Goal: Task Accomplishment & Management: Use online tool/utility

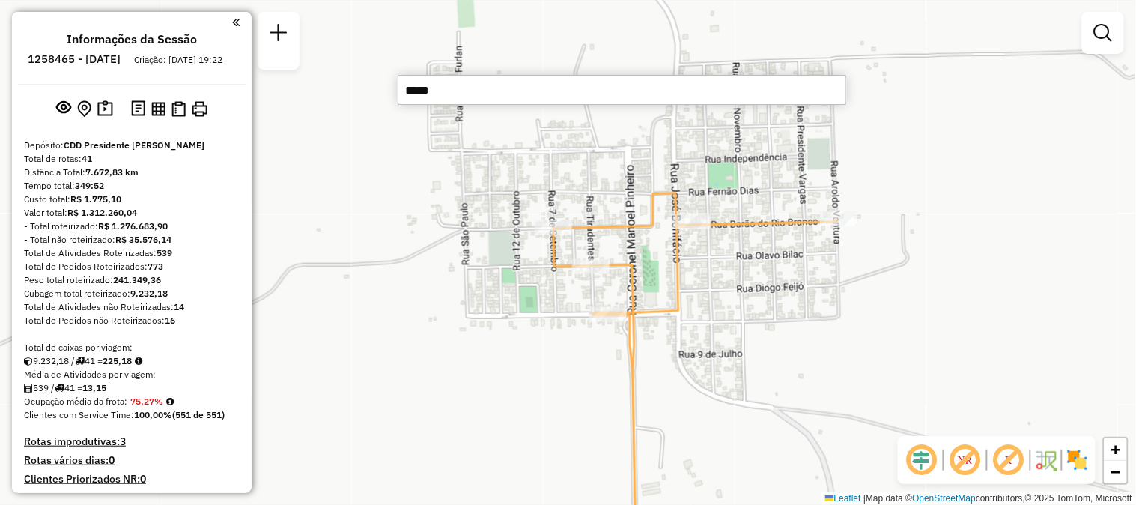
scroll to position [1110, 0]
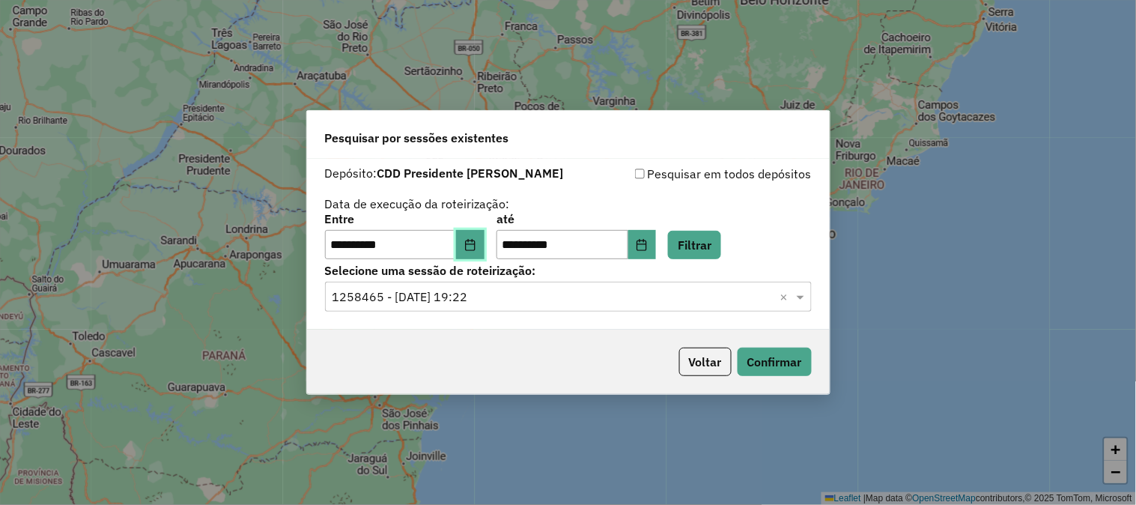
click at [485, 248] on button "Choose Date" at bounding box center [470, 245] width 28 height 30
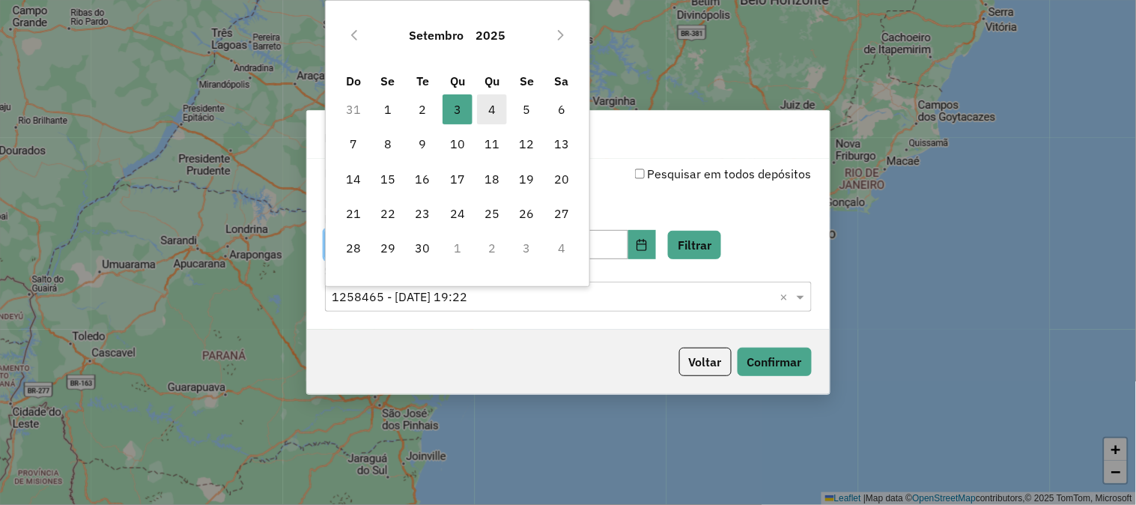
click at [490, 109] on span "4" at bounding box center [492, 109] width 30 height 30
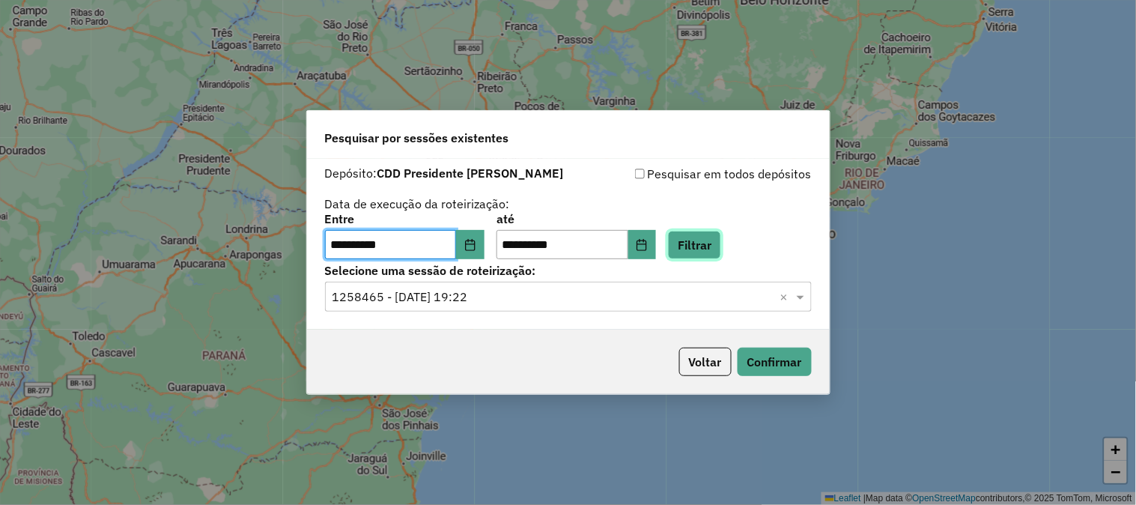
click at [721, 248] on button "Filtrar" at bounding box center [694, 245] width 53 height 28
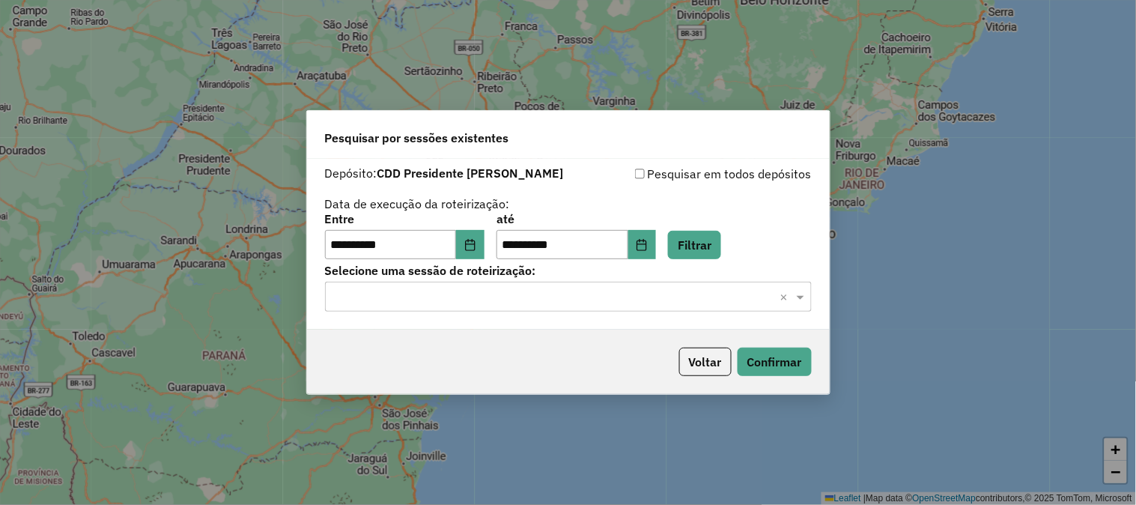
click at [440, 303] on input "text" at bounding box center [554, 297] width 442 height 18
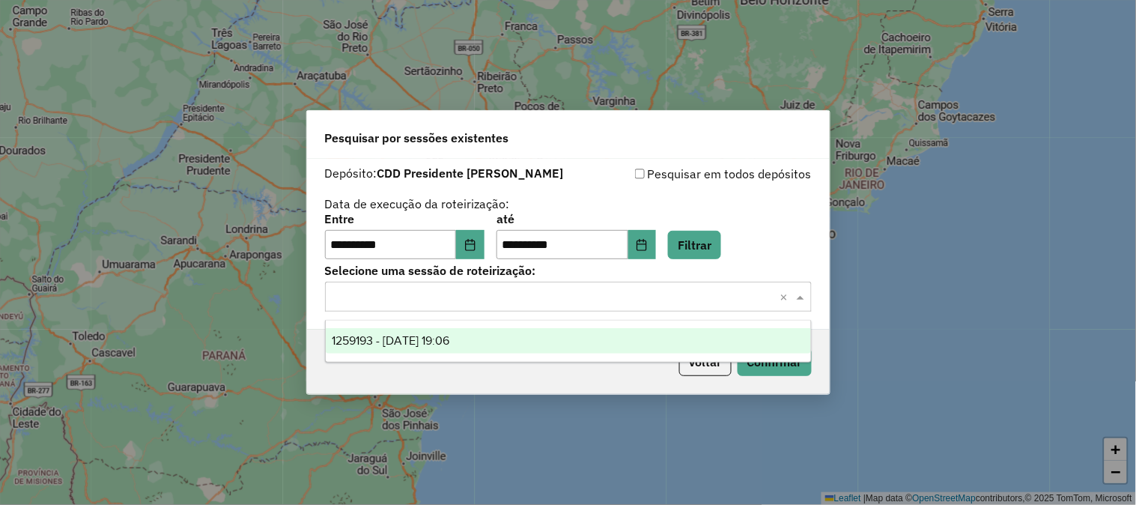
click at [410, 336] on span "1259193 - 04/09/2025 19:06" at bounding box center [391, 340] width 118 height 13
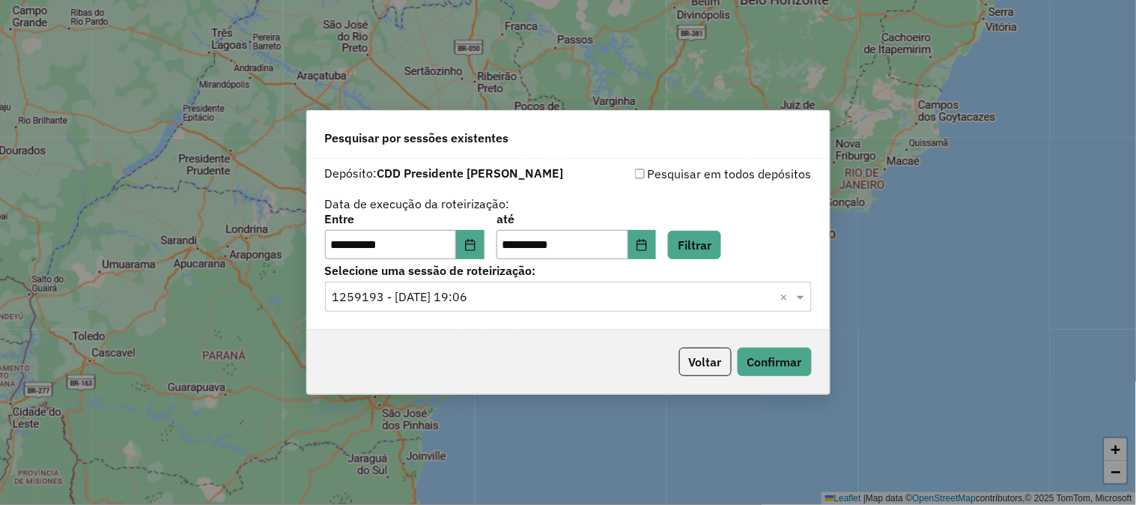
click at [443, 357] on div "Voltar Confirmar" at bounding box center [568, 362] width 523 height 64
click at [776, 361] on button "Confirmar" at bounding box center [775, 362] width 74 height 28
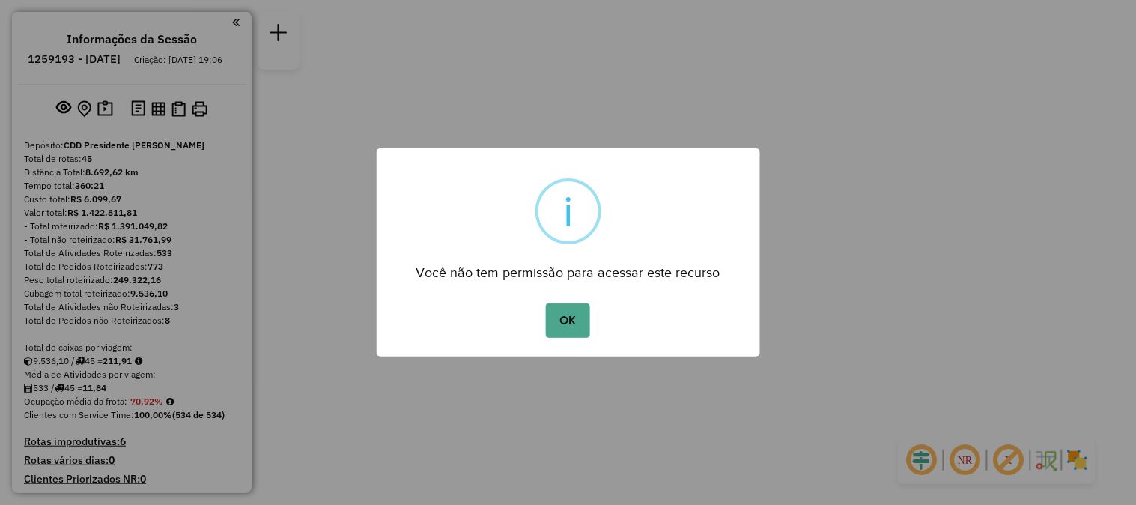
click at [546, 303] on button "OK" at bounding box center [568, 320] width 44 height 34
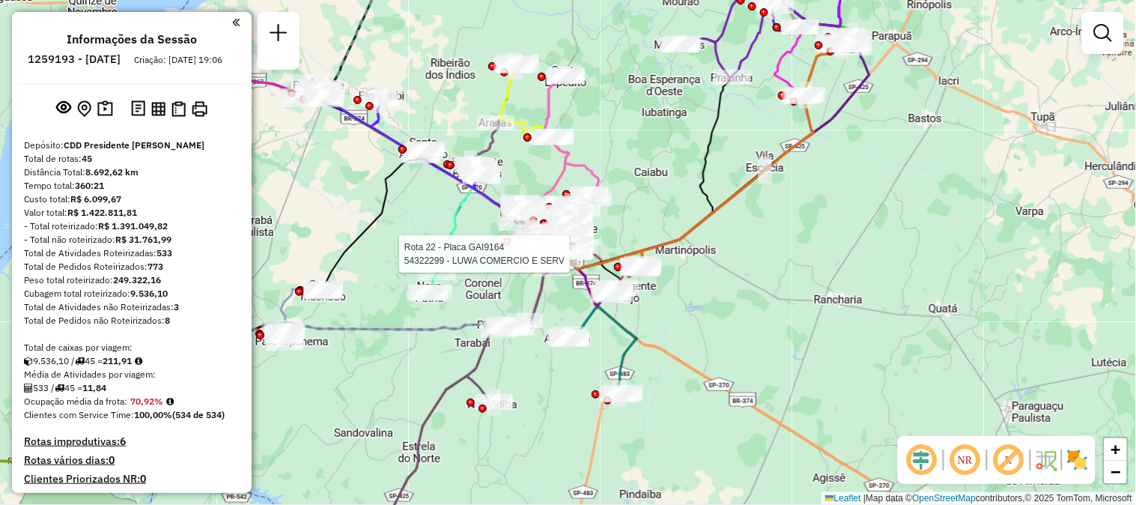
scroll to position [1026, 0]
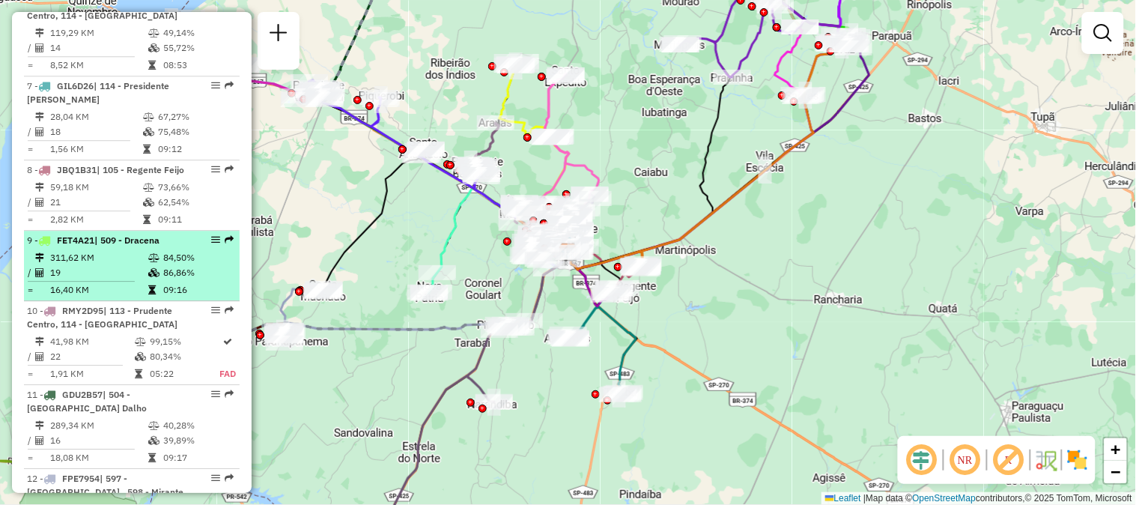
select select "**********"
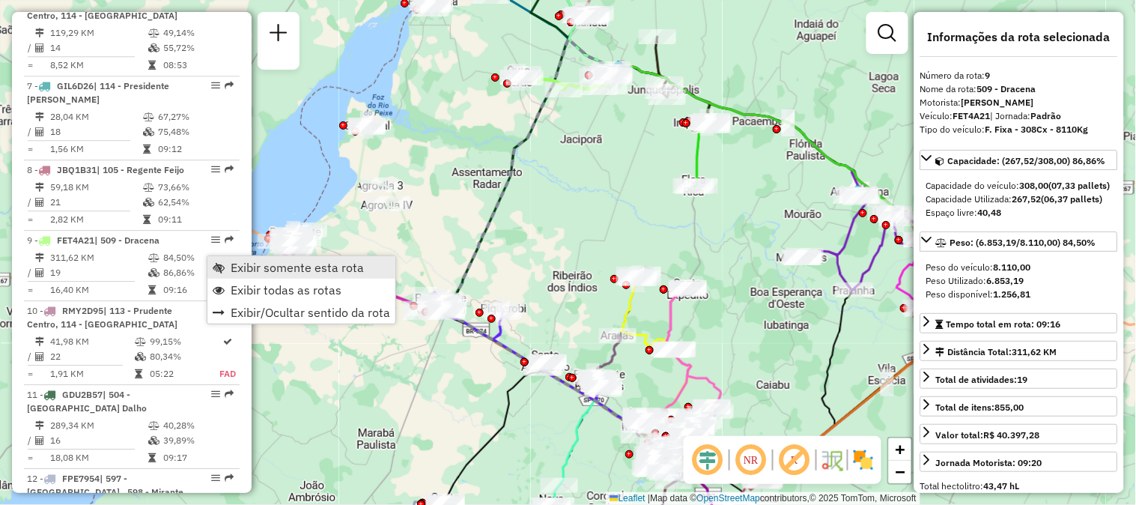
click at [237, 264] on span "Exibir somente esta rota" at bounding box center [297, 267] width 133 height 12
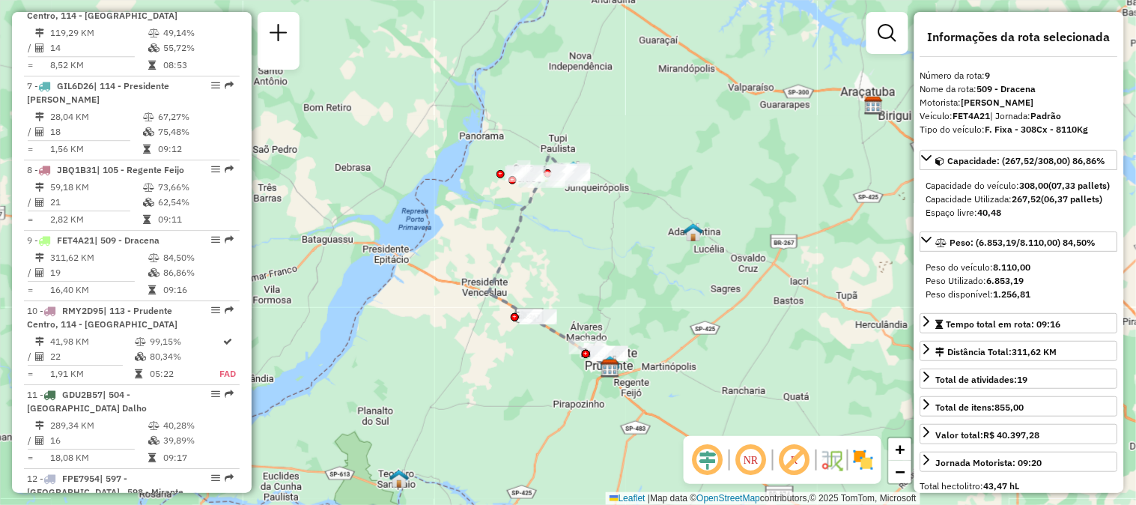
drag, startPoint x: 801, startPoint y: 237, endPoint x: 691, endPoint y: 264, distance: 113.9
click at [691, 264] on div "Janela de atendimento Grade de atendimento Capacidade Transportadoras Veículos …" at bounding box center [568, 252] width 1136 height 505
click at [751, 466] on em at bounding box center [751, 460] width 36 height 36
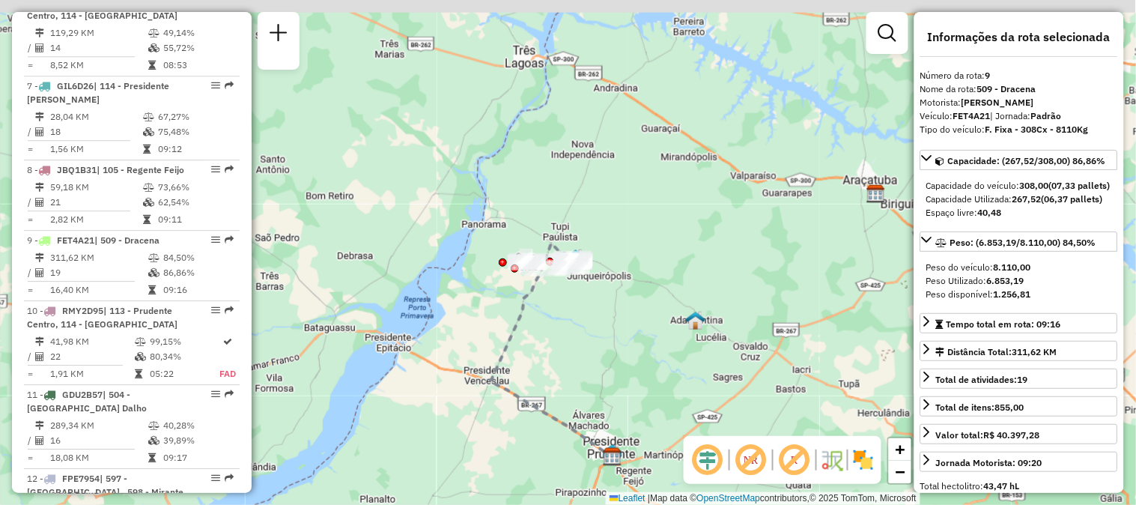
drag, startPoint x: 575, startPoint y: 305, endPoint x: 578, endPoint y: 363, distance: 58.5
click at [578, 363] on div "Janela de atendimento Grade de atendimento Capacidade Transportadoras Veículos …" at bounding box center [568, 252] width 1136 height 505
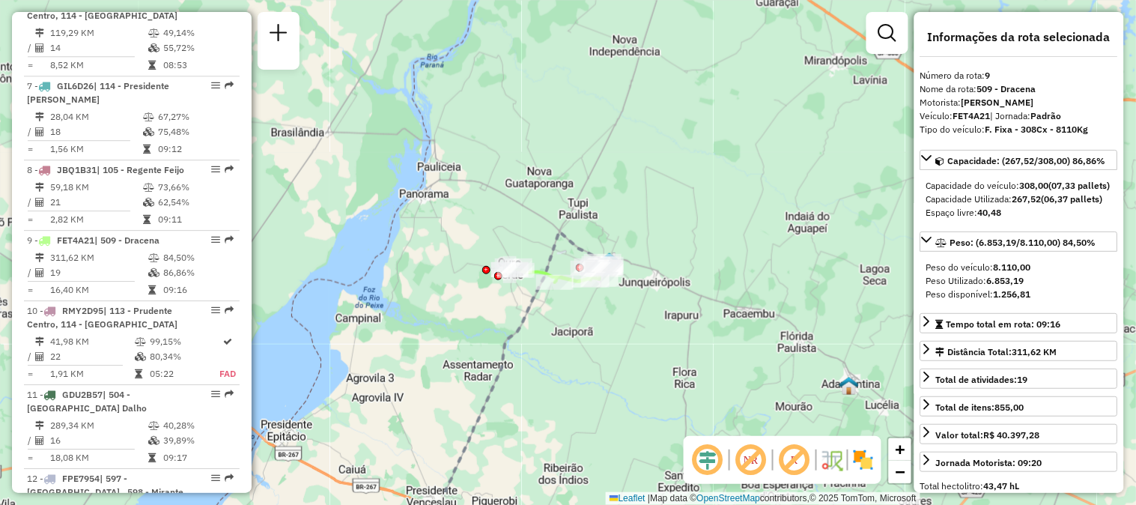
drag, startPoint x: 575, startPoint y: 287, endPoint x: 584, endPoint y: 213, distance: 74.7
click at [582, 213] on div "Janela de atendimento Grade de atendimento Capacidade Transportadoras Veículos …" at bounding box center [568, 252] width 1136 height 505
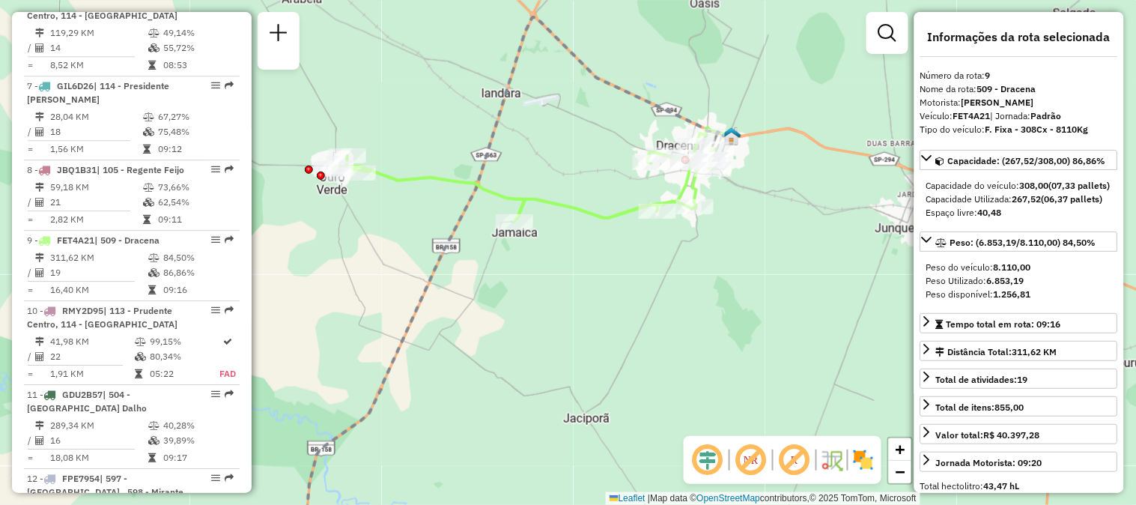
drag, startPoint x: 634, startPoint y: 258, endPoint x: 601, endPoint y: 283, distance: 42.2
click at [601, 283] on div "Janela de atendimento Grade de atendimento Capacidade Transportadoras Veículos …" at bounding box center [568, 252] width 1136 height 505
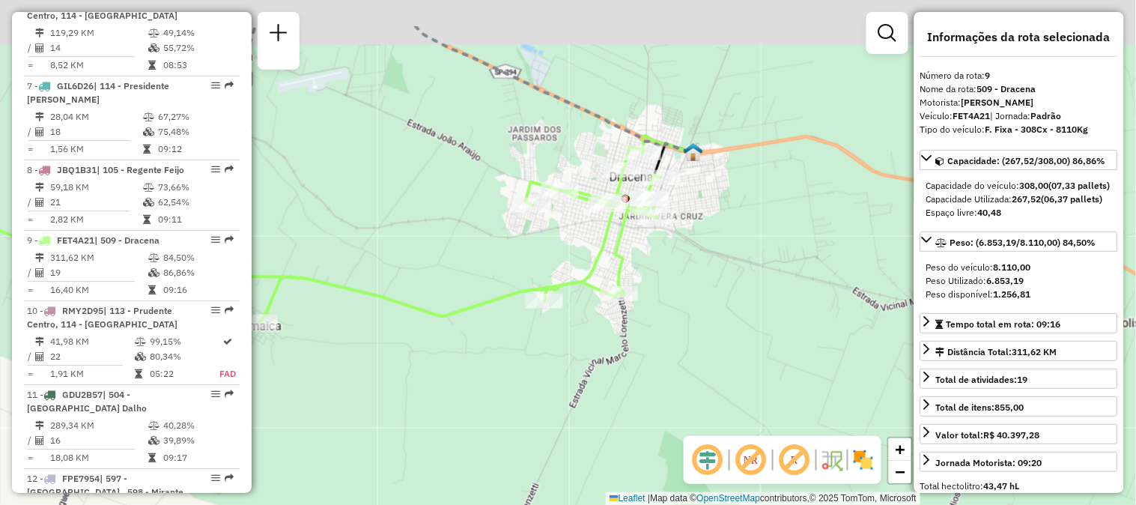
drag, startPoint x: 770, startPoint y: 180, endPoint x: 675, endPoint y: 257, distance: 122.5
click at [675, 257] on div "Janela de atendimento Grade de atendimento Capacidade Transportadoras Veículos …" at bounding box center [568, 252] width 1136 height 505
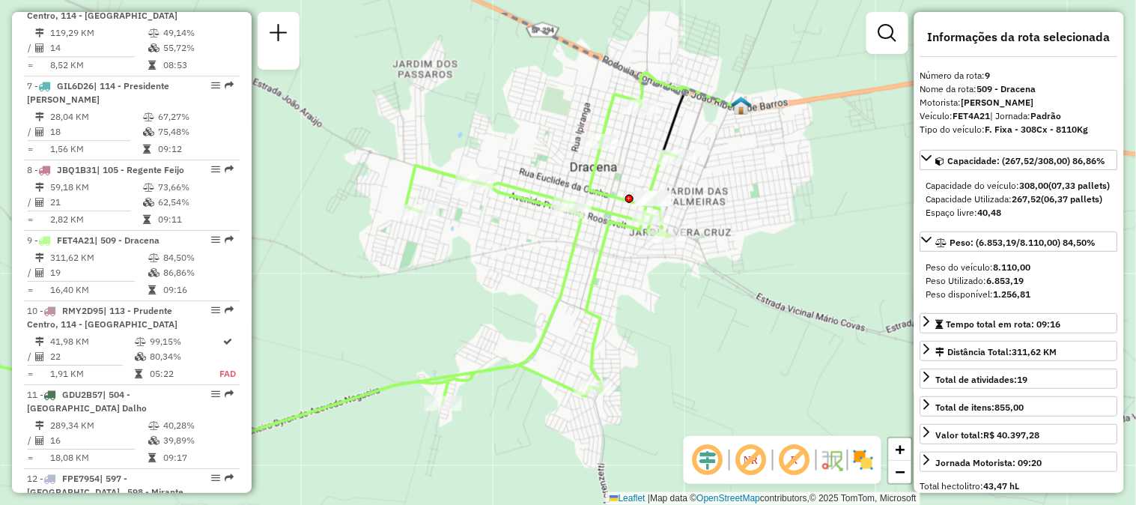
drag, startPoint x: 712, startPoint y: 232, endPoint x: 709, endPoint y: 290, distance: 57.8
click at [709, 290] on div "Janela de atendimento Grade de atendimento Capacidade Transportadoras Veículos …" at bounding box center [568, 252] width 1136 height 505
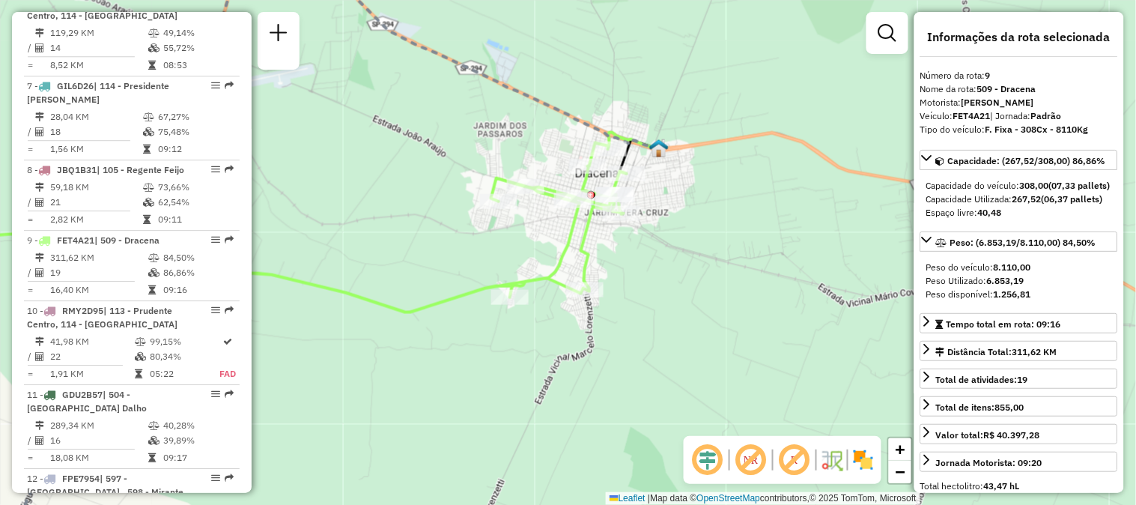
drag, startPoint x: 680, startPoint y: 279, endPoint x: 648, endPoint y: 300, distance: 38.0
click at [648, 300] on div "Janela de atendimento Grade de atendimento Capacidade Transportadoras Veículos …" at bounding box center [568, 252] width 1136 height 505
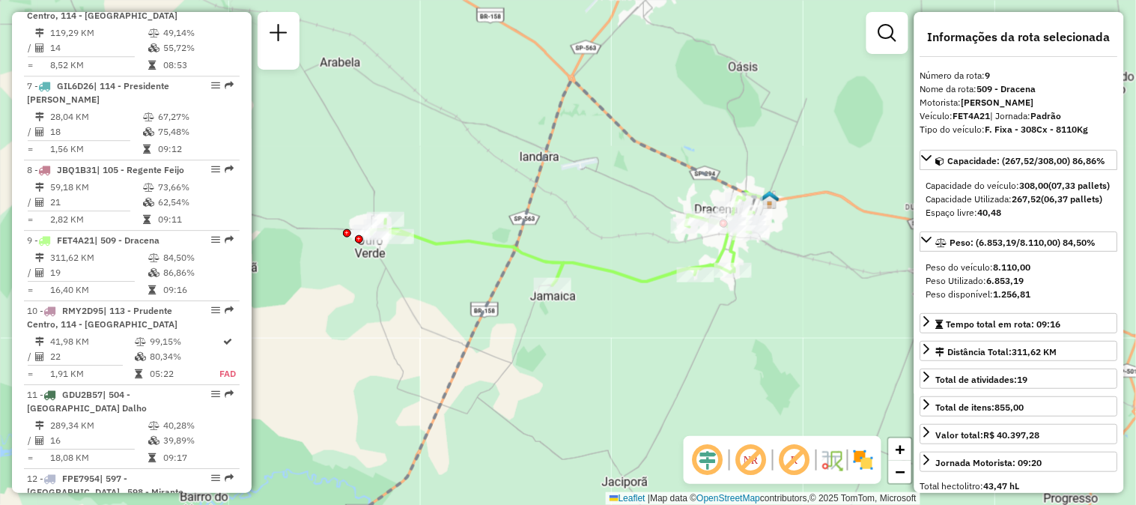
drag, startPoint x: 583, startPoint y: 373, endPoint x: 699, endPoint y: 349, distance: 118.6
click at [699, 349] on div "Janela de atendimento Grade de atendimento Capacidade Transportadoras Veículos …" at bounding box center [568, 252] width 1136 height 505
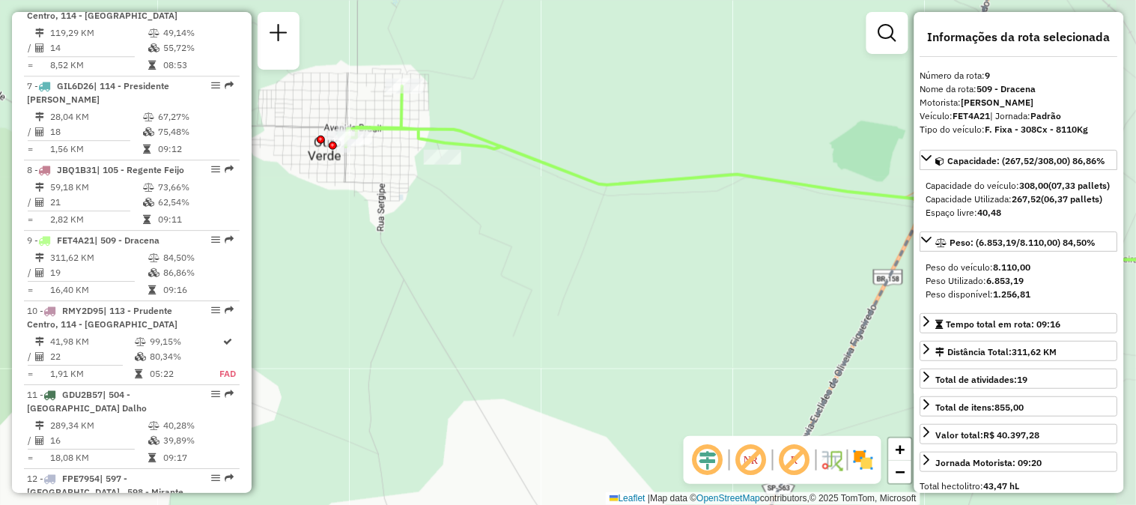
drag, startPoint x: 447, startPoint y: 250, endPoint x: 418, endPoint y: 270, distance: 35.5
click at [418, 270] on div "Janela de atendimento Grade de atendimento Capacidade Transportadoras Veículos …" at bounding box center [568, 252] width 1136 height 505
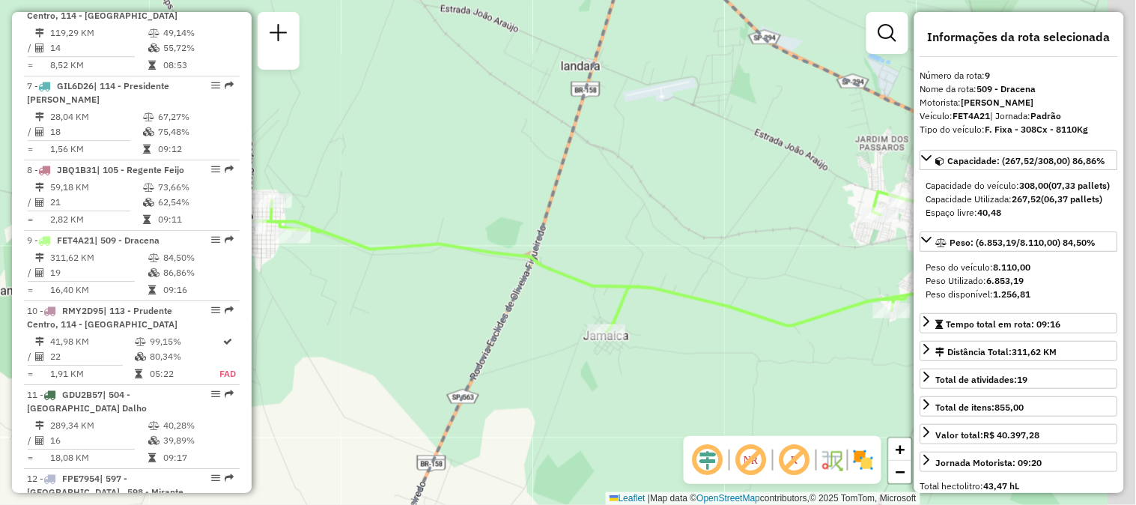
drag, startPoint x: 683, startPoint y: 285, endPoint x: 475, endPoint y: 293, distance: 208.4
click at [475, 293] on div "Janela de atendimento Grade de atendimento Capacidade Transportadoras Veículos …" at bounding box center [568, 252] width 1136 height 505
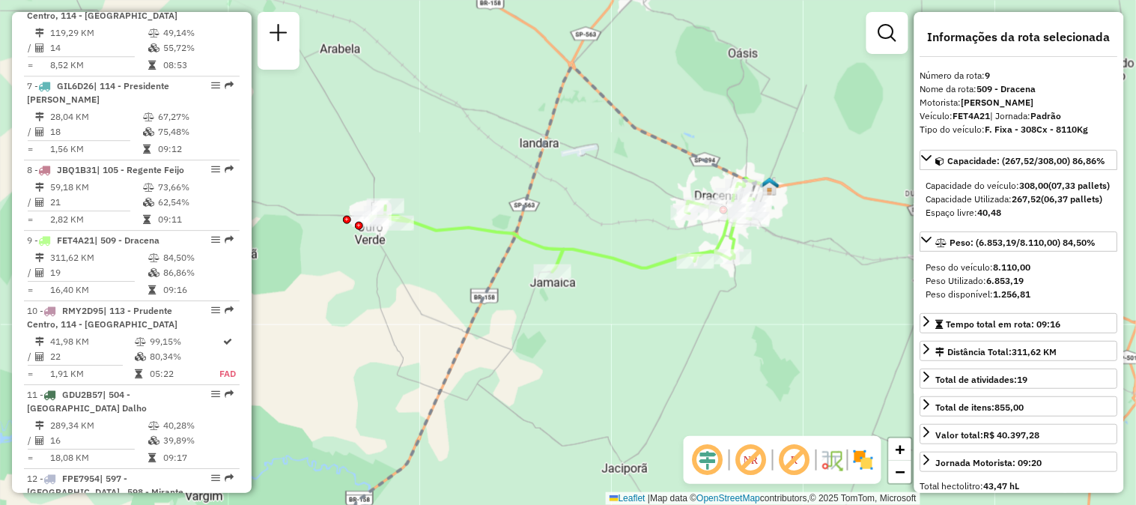
drag, startPoint x: 743, startPoint y: 371, endPoint x: 690, endPoint y: 333, distance: 65.5
click at [690, 333] on div "Janela de atendimento Grade de atendimento Capacidade Transportadoras Veículos …" at bounding box center [568, 252] width 1136 height 505
